Goal: Task Accomplishment & Management: Use online tool/utility

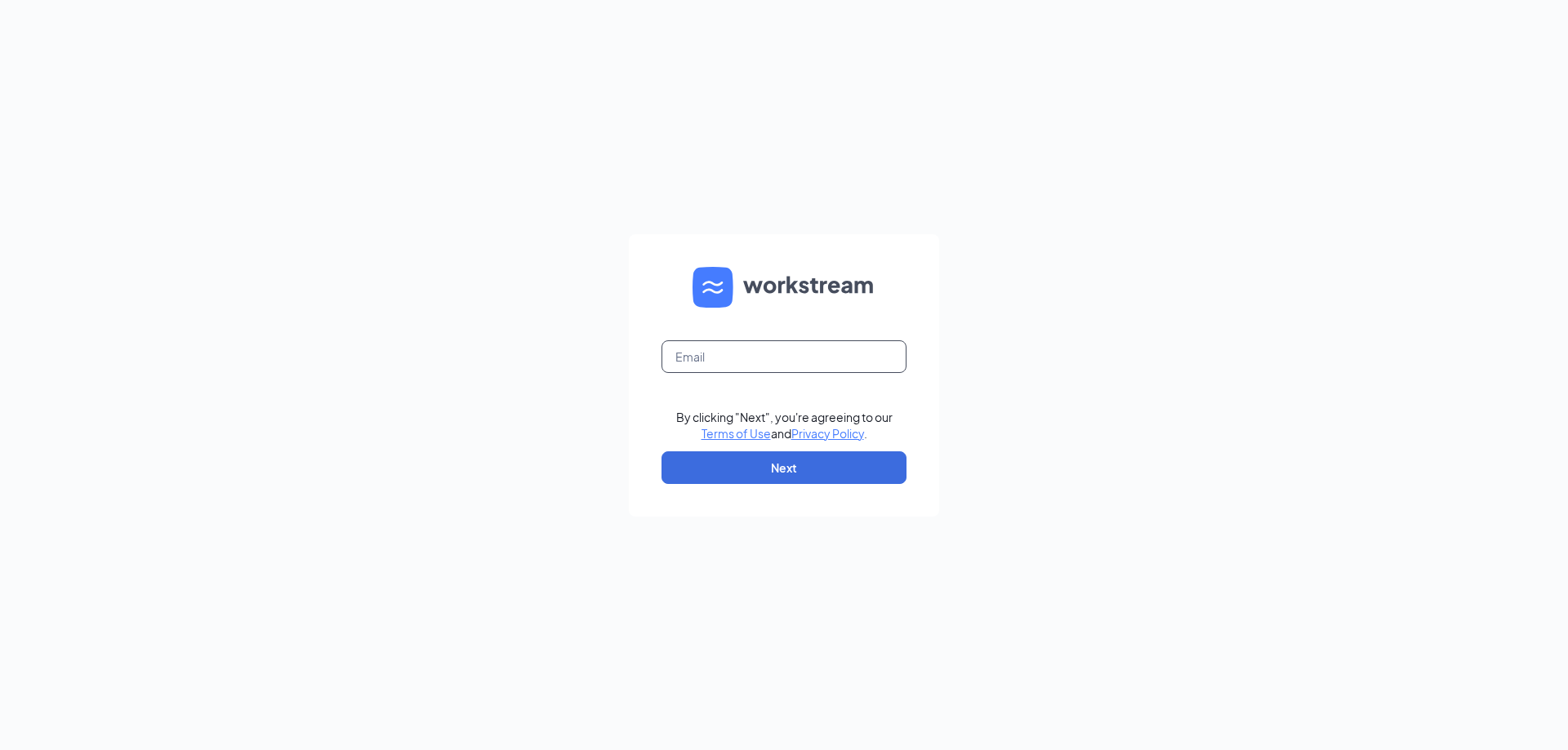
click at [768, 358] on input "text" at bounding box center [784, 356] width 245 height 33
type input "m.landsaw@jiffyautocare.com"
click at [791, 478] on button "Next" at bounding box center [784, 467] width 245 height 33
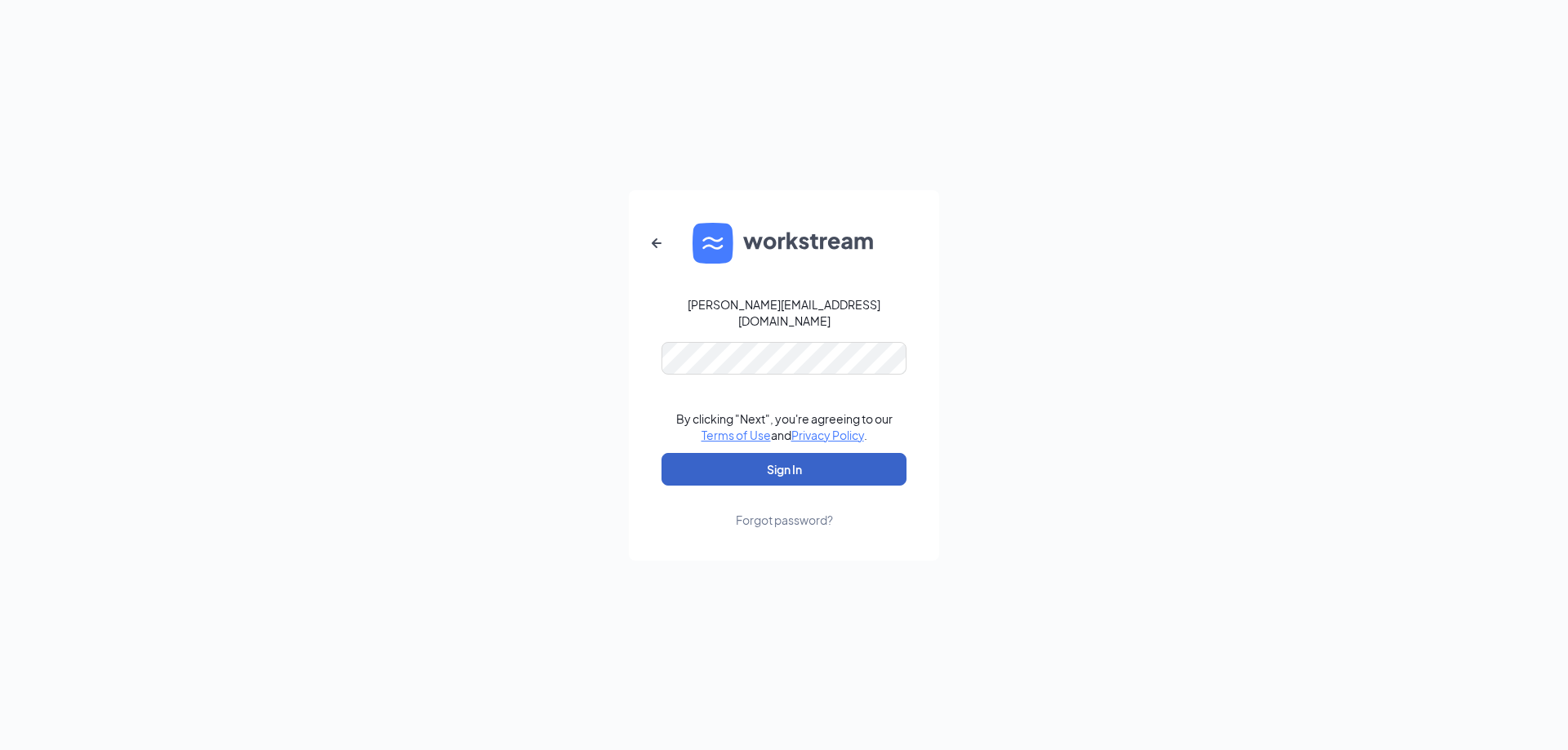
click at [778, 462] on button "Sign In" at bounding box center [784, 469] width 245 height 33
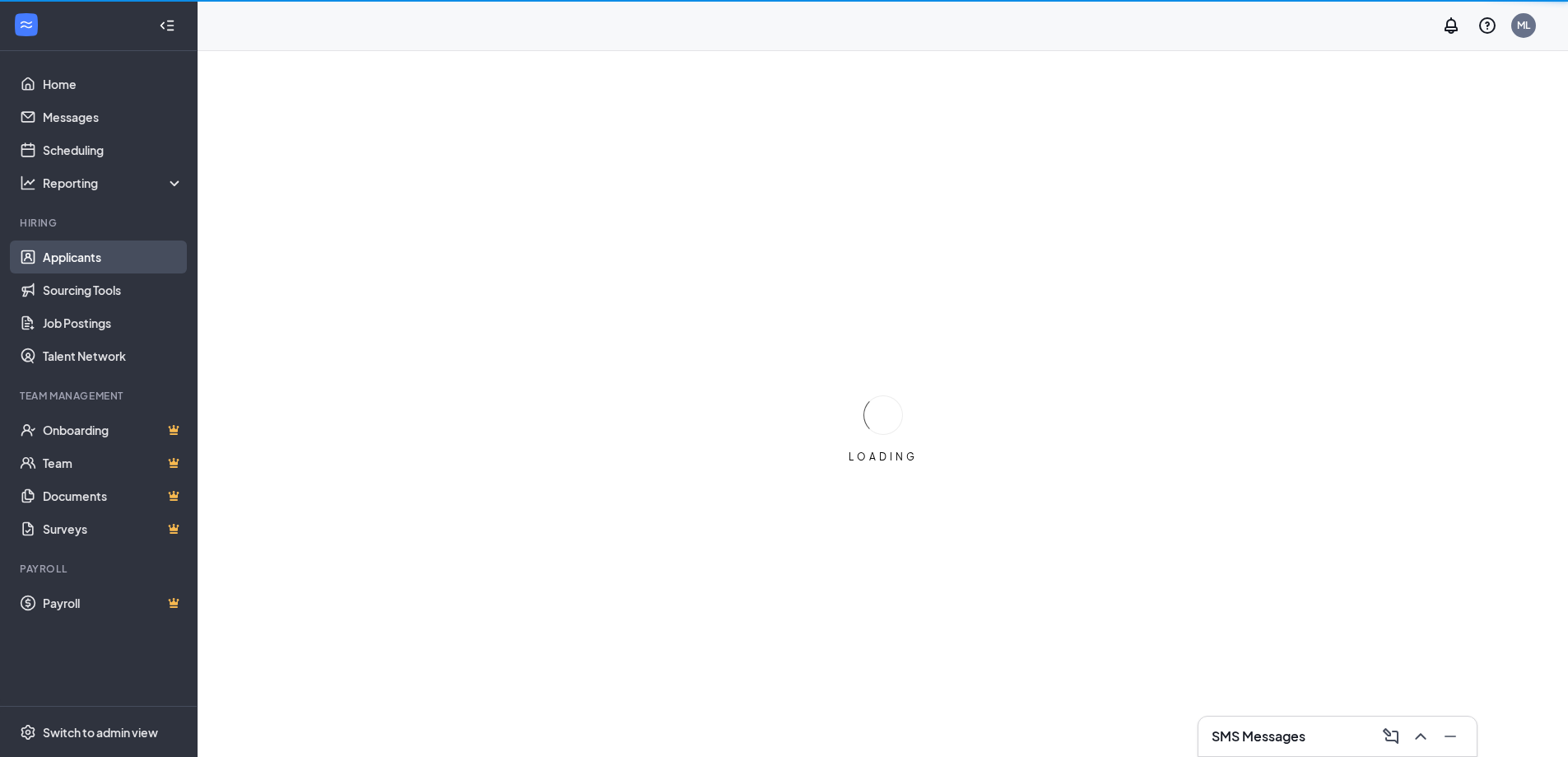
click at [63, 258] on link "Applicants" at bounding box center [113, 257] width 141 height 33
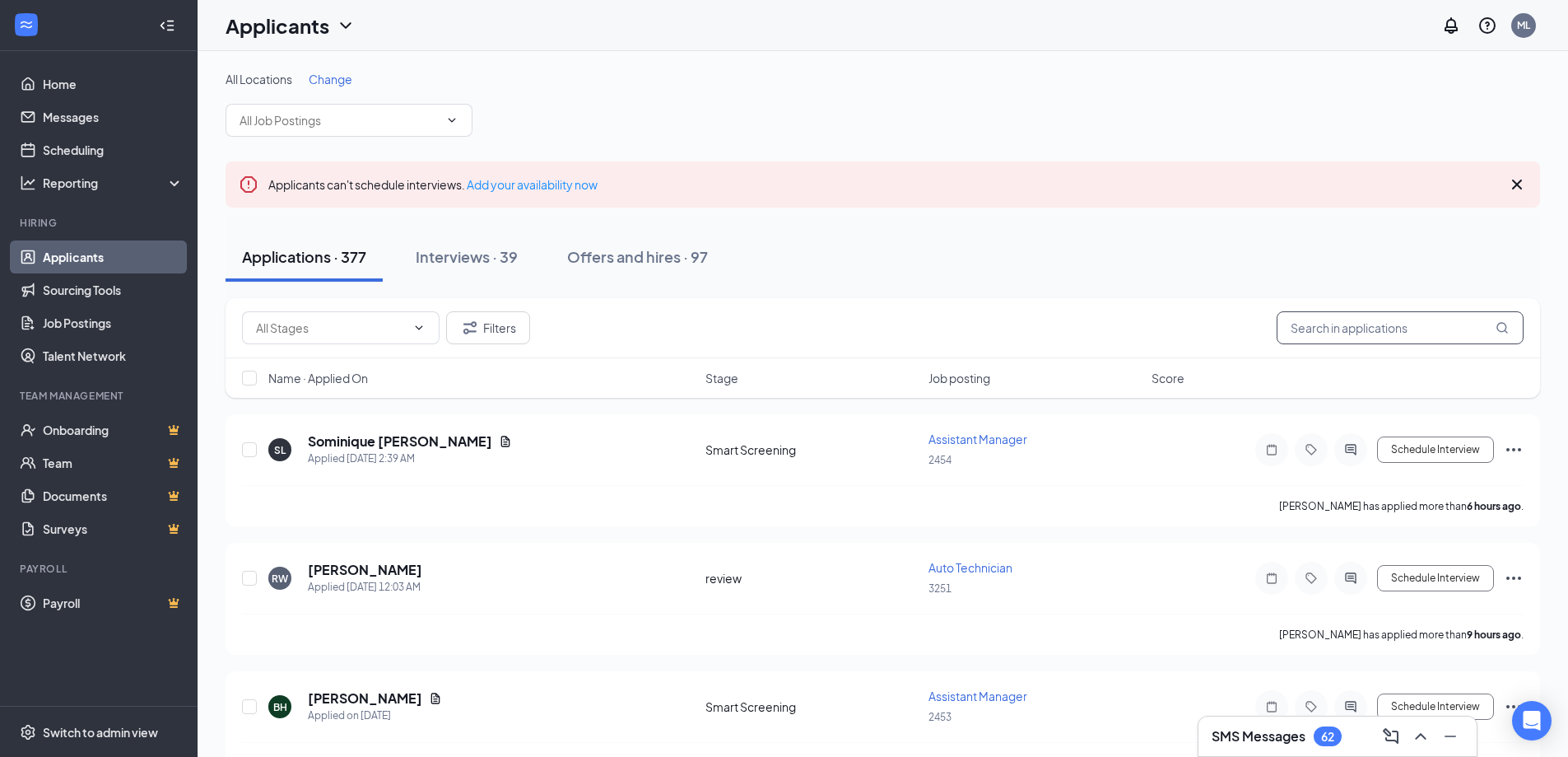
click at [1337, 328] on input "text" at bounding box center [1400, 327] width 247 height 33
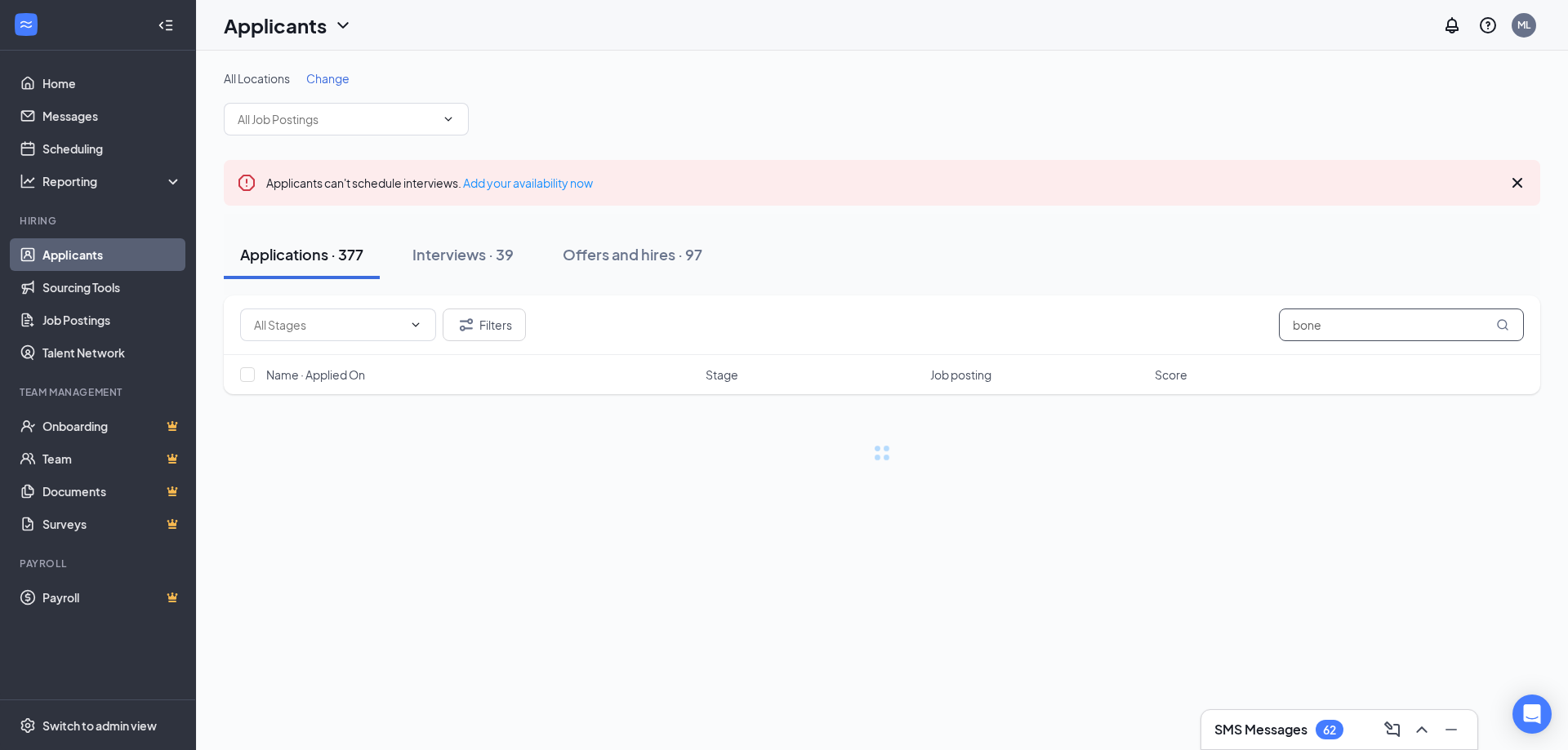
type input "bone"
click at [477, 252] on div "Interviews · 0 / 39" at bounding box center [497, 254] width 124 height 21
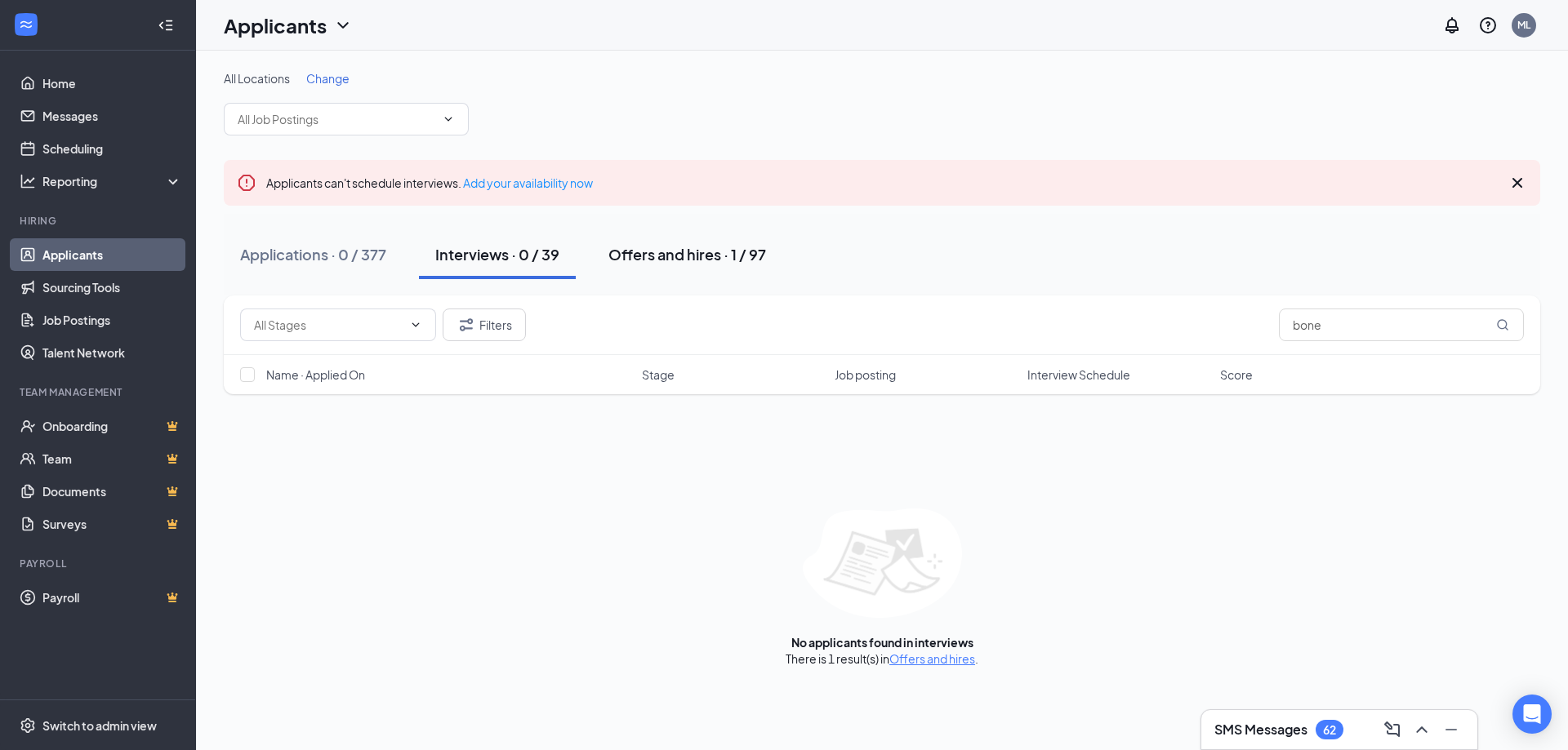
click at [667, 247] on div "Offers and hires · 1 / 97" at bounding box center [687, 254] width 158 height 21
